Goal: Information Seeking & Learning: Learn about a topic

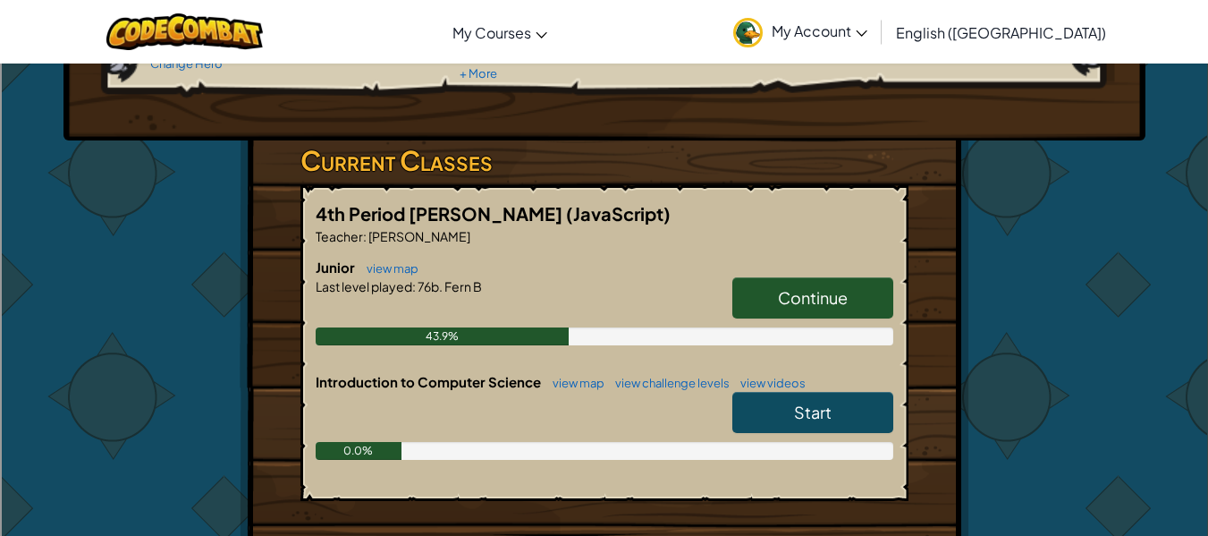
scroll to position [254, 0]
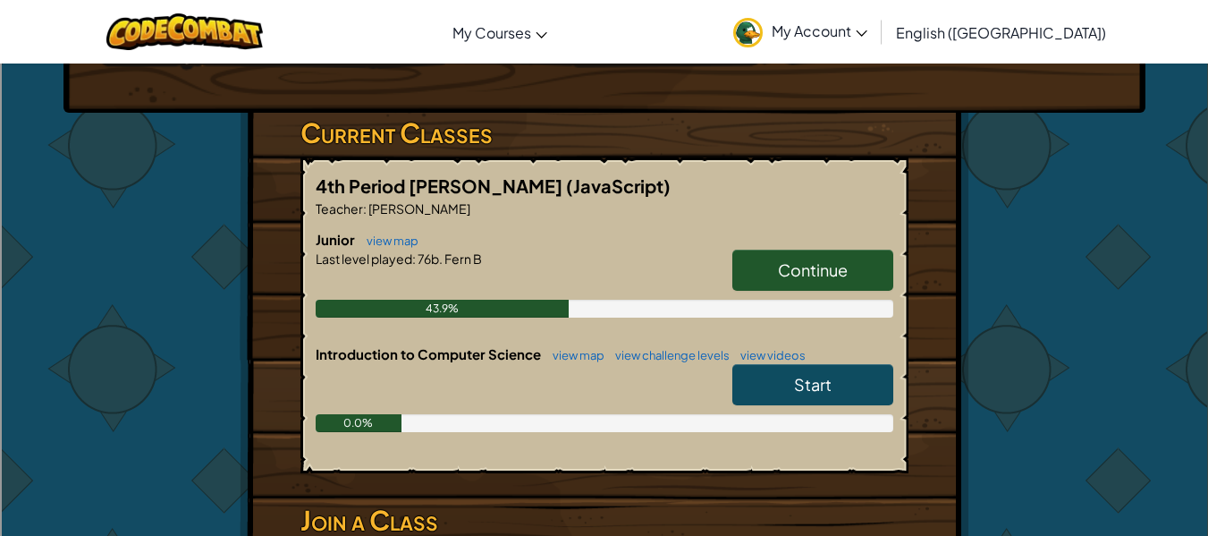
click at [781, 262] on span "Continue" at bounding box center [813, 269] width 70 height 21
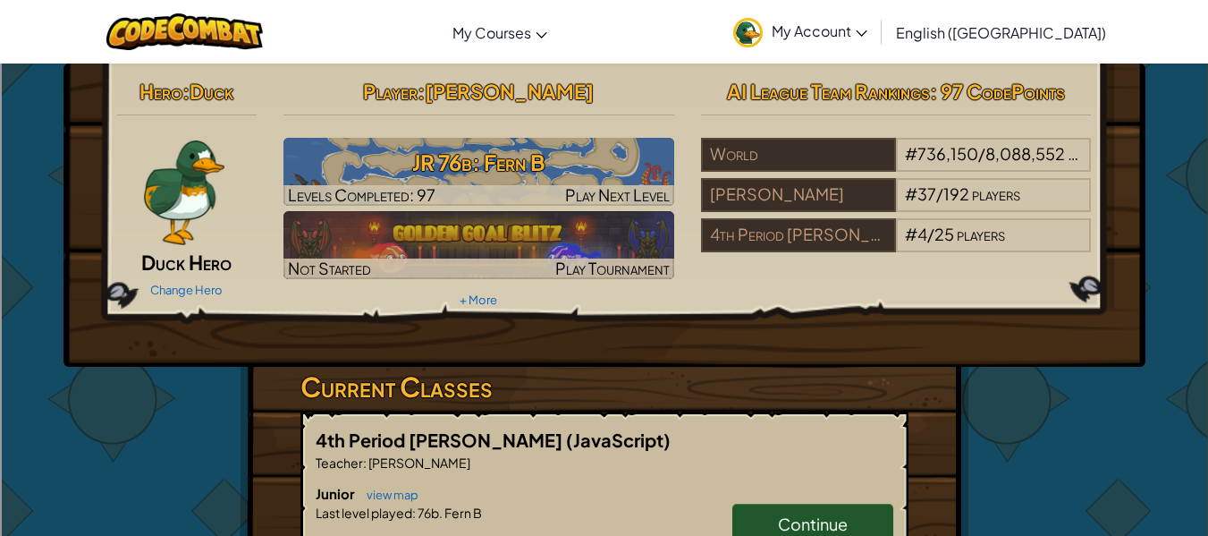
click at [824, 510] on link "Continue" at bounding box center [812, 523] width 161 height 41
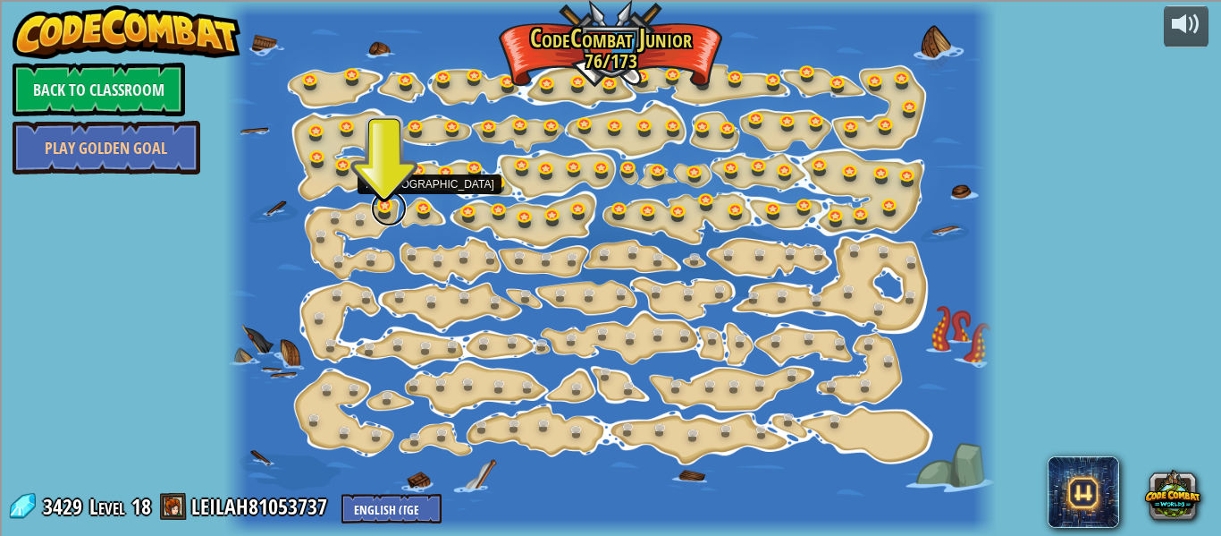
click at [388, 210] on link at bounding box center [389, 208] width 36 height 36
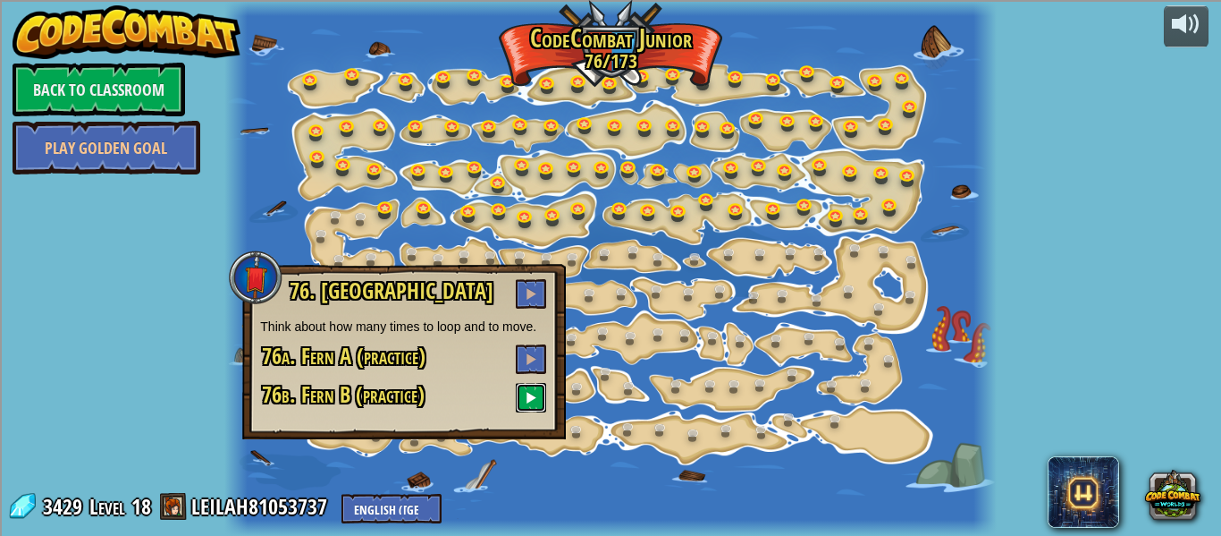
click at [531, 384] on button at bounding box center [531, 398] width 30 height 30
